Goal: Find specific page/section: Find specific page/section

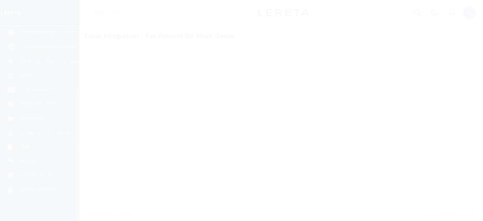
scroll to position [90, 0]
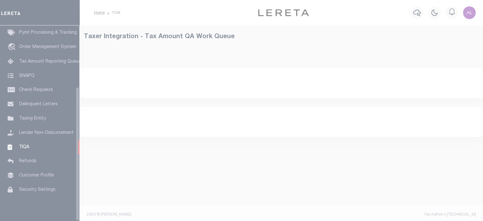
select select "200"
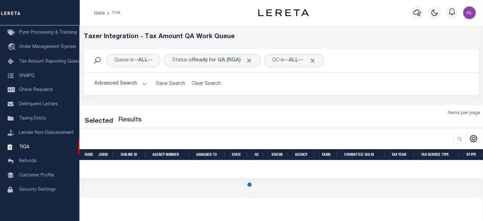
select select "200"
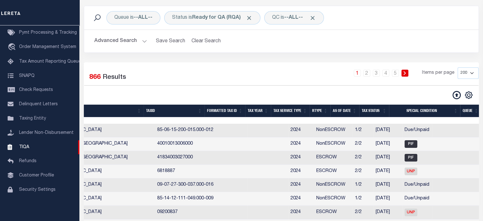
scroll to position [0, 371]
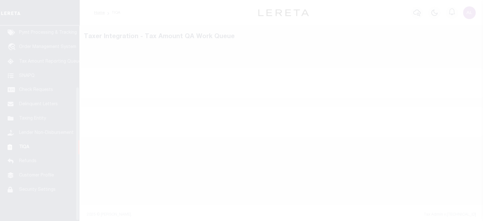
scroll to position [90, 0]
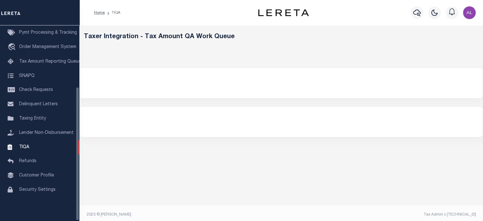
select select "200"
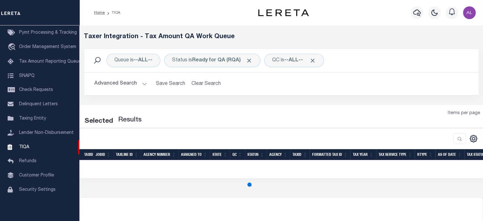
select select "200"
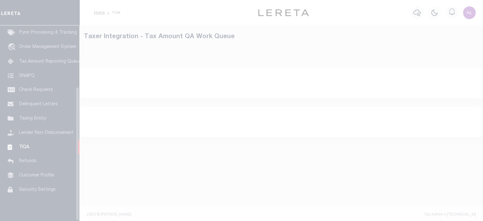
scroll to position [90, 0]
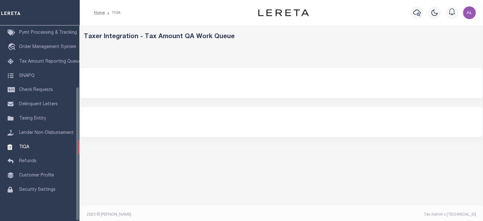
select select "200"
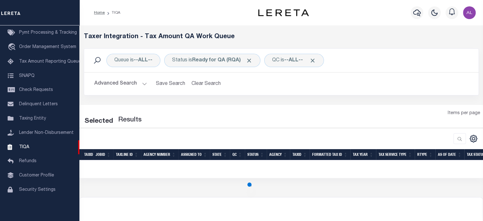
select select "200"
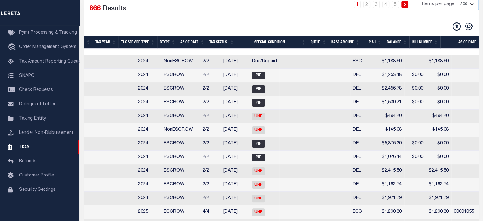
scroll to position [0, 0]
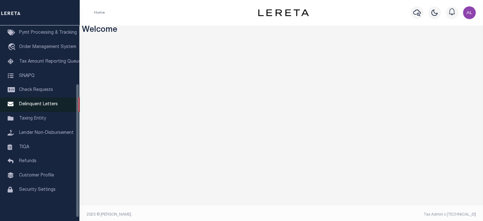
scroll to position [86, 0]
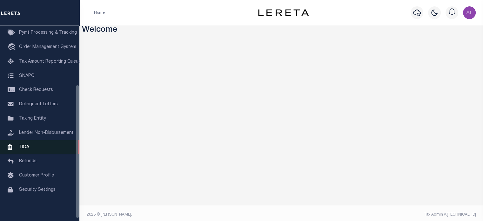
click at [36, 150] on link "TIQA" at bounding box center [39, 147] width 79 height 14
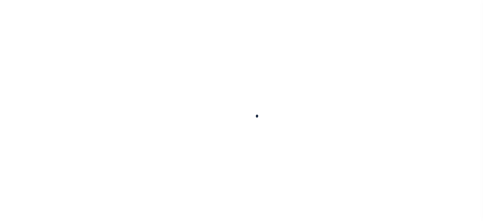
select select "200"
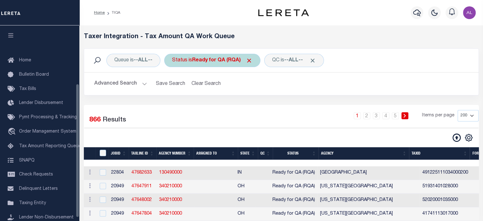
scroll to position [85, 0]
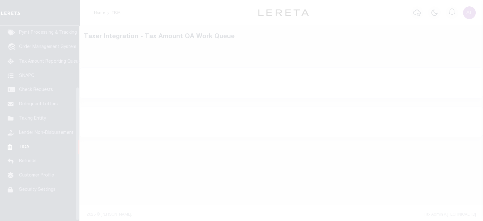
scroll to position [90, 0]
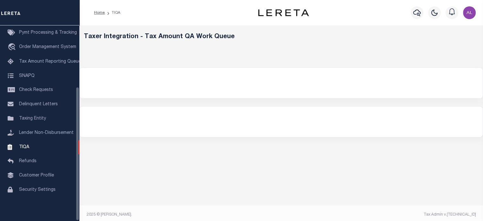
select select "200"
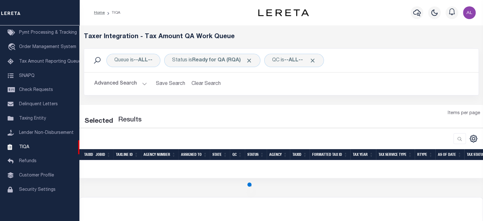
select select "200"
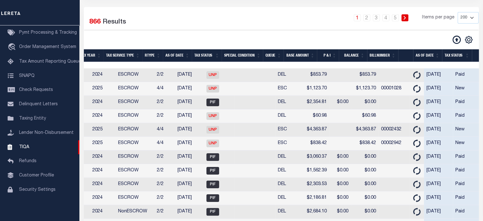
scroll to position [10, 0]
